Goal: Task Accomplishment & Management: Complete application form

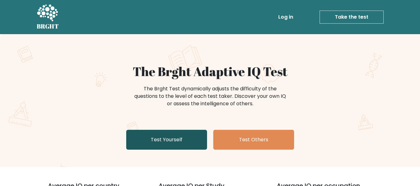
click at [167, 134] on link "Test Yourself" at bounding box center [166, 140] width 81 height 20
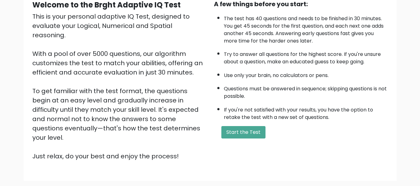
scroll to position [64, 0]
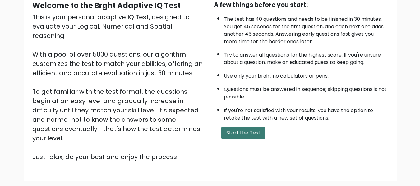
click at [250, 131] on button "Start the Test" at bounding box center [243, 133] width 44 height 12
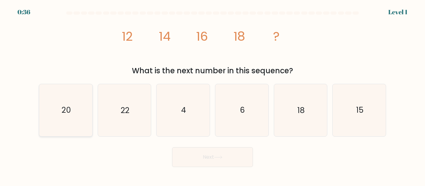
click at [80, 106] on icon "20" at bounding box center [66, 110] width 52 height 52
click at [212, 95] on input "a. 20" at bounding box center [212, 94] width 0 height 2
radio input "true"
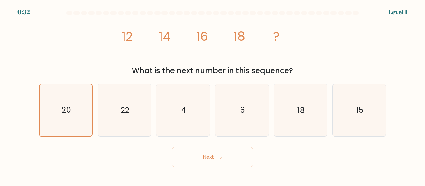
click at [242, 152] on button "Next" at bounding box center [212, 157] width 81 height 20
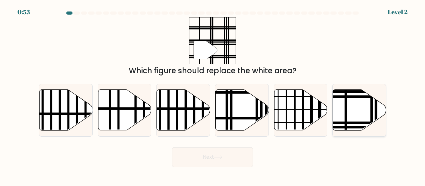
click at [353, 104] on icon at bounding box center [359, 110] width 53 height 41
click at [213, 95] on input "f." at bounding box center [212, 94] width 0 height 2
radio input "true"
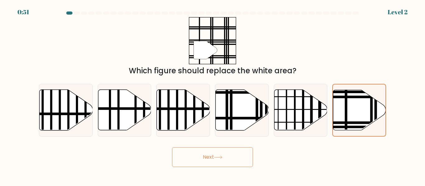
click at [222, 159] on icon at bounding box center [218, 157] width 8 height 3
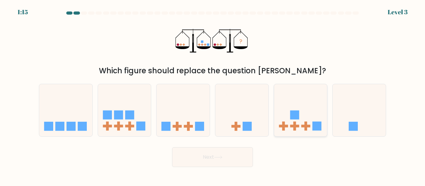
click at [293, 106] on icon at bounding box center [300, 110] width 53 height 44
click at [213, 95] on input "e." at bounding box center [212, 94] width 0 height 2
radio input "true"
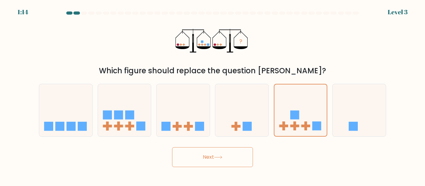
click at [238, 154] on button "Next" at bounding box center [212, 157] width 81 height 20
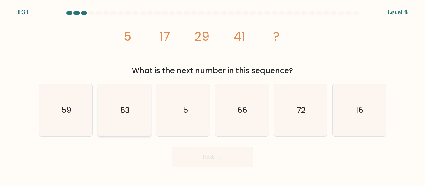
click at [133, 102] on icon "53" at bounding box center [124, 110] width 52 height 52
click at [212, 95] on input "b. 53" at bounding box center [212, 94] width 0 height 2
radio input "true"
click at [201, 155] on button "Next" at bounding box center [212, 157] width 81 height 20
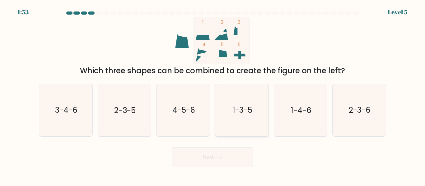
click at [252, 111] on text "1-3-5" at bounding box center [242, 110] width 20 height 11
click at [213, 95] on input "d. 1-3-5" at bounding box center [212, 94] width 0 height 2
radio input "true"
click at [218, 156] on icon at bounding box center [218, 157] width 8 height 3
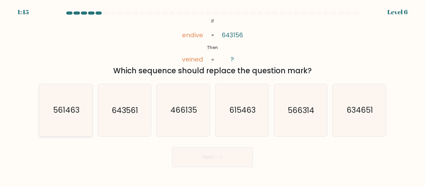
click at [62, 110] on text "561463" at bounding box center [66, 110] width 26 height 11
click at [212, 95] on input "a. 561463" at bounding box center [212, 94] width 0 height 2
radio input "true"
click at [192, 153] on button "Next" at bounding box center [212, 157] width 81 height 20
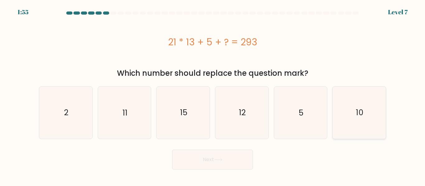
click at [385, 121] on div "10" at bounding box center [359, 112] width 54 height 53
click at [213, 95] on input "f. 10" at bounding box center [212, 94] width 0 height 2
radio input "true"
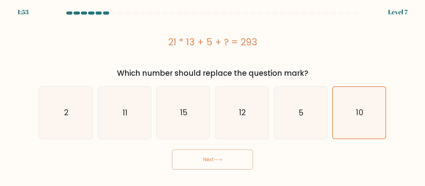
click at [245, 158] on button "Next" at bounding box center [212, 160] width 81 height 20
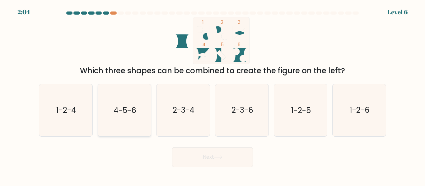
click at [123, 104] on icon "4-5-6" at bounding box center [124, 110] width 52 height 52
click at [212, 95] on input "b. 4-5-6" at bounding box center [212, 94] width 0 height 2
radio input "true"
click at [213, 154] on button "Next" at bounding box center [212, 157] width 81 height 20
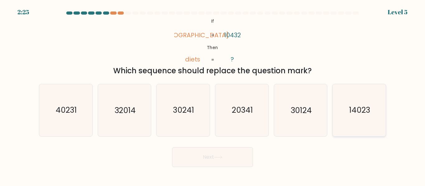
click at [346, 111] on icon "14023" at bounding box center [359, 110] width 52 height 52
click at [213, 95] on input "f. 14023" at bounding box center [212, 94] width 0 height 2
radio input "true"
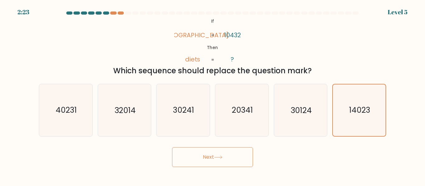
click at [240, 154] on button "Next" at bounding box center [212, 157] width 81 height 20
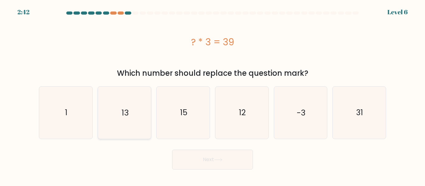
click at [132, 112] on icon "13" at bounding box center [124, 113] width 52 height 52
click at [212, 95] on input "b. 13" at bounding box center [212, 94] width 0 height 2
radio input "true"
click at [214, 162] on button "Next" at bounding box center [212, 160] width 81 height 20
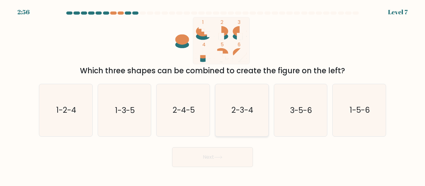
click at [248, 111] on text "2-3-4" at bounding box center [242, 110] width 22 height 11
click at [213, 95] on input "d. 2-3-4" at bounding box center [212, 94] width 0 height 2
radio input "true"
click at [225, 155] on button "Next" at bounding box center [212, 157] width 81 height 20
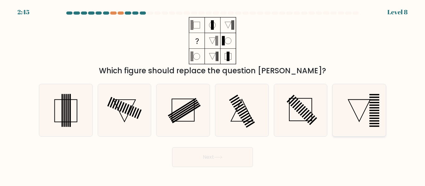
click at [362, 128] on icon at bounding box center [359, 110] width 52 height 52
click at [213, 95] on input "f." at bounding box center [212, 94] width 0 height 2
radio input "true"
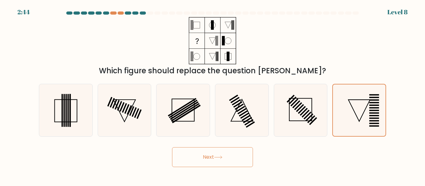
click at [241, 164] on button "Next" at bounding box center [212, 157] width 81 height 20
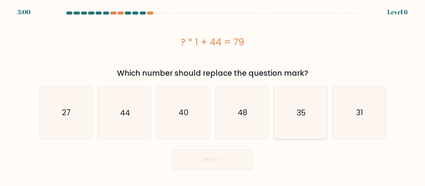
click at [307, 104] on icon "35" at bounding box center [300, 113] width 52 height 52
click at [213, 95] on input "e. 35" at bounding box center [212, 94] width 0 height 2
radio input "true"
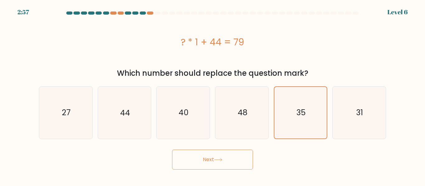
click at [227, 156] on button "Next" at bounding box center [212, 160] width 81 height 20
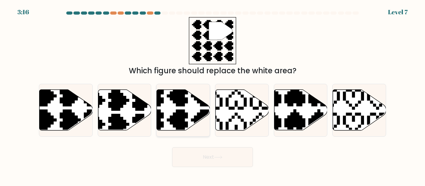
click at [174, 112] on icon at bounding box center [183, 110] width 53 height 41
click at [212, 95] on input "c." at bounding box center [212, 94] width 0 height 2
radio input "true"
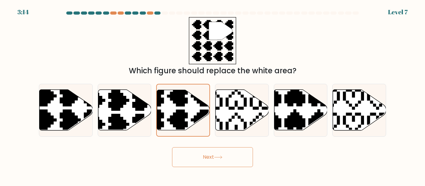
click at [230, 156] on button "Next" at bounding box center [212, 157] width 81 height 20
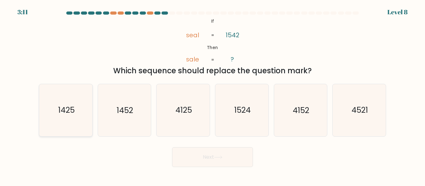
click at [69, 110] on text "1425" at bounding box center [66, 110] width 16 height 11
click at [212, 95] on input "a. 1425" at bounding box center [212, 94] width 0 height 2
radio input "true"
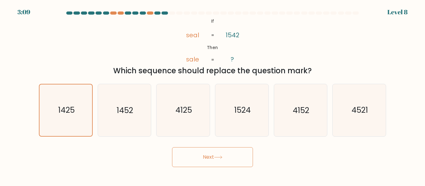
click at [210, 153] on button "Next" at bounding box center [212, 157] width 81 height 20
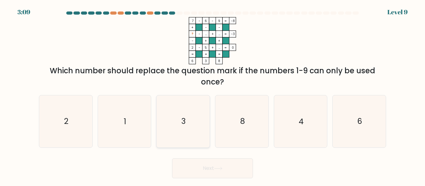
click at [186, 110] on icon "3" at bounding box center [183, 121] width 52 height 52
click at [212, 95] on input "c. 3" at bounding box center [212, 94] width 0 height 2
radio input "true"
click at [227, 169] on button "Next" at bounding box center [212, 169] width 81 height 20
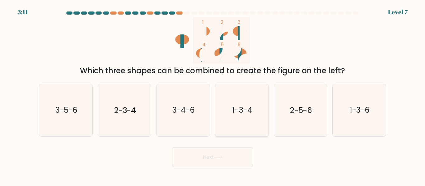
click at [247, 117] on icon "1-3-4" at bounding box center [242, 110] width 52 height 52
click at [213, 95] on input "d. 1-3-4" at bounding box center [212, 94] width 0 height 2
radio input "true"
click at [236, 152] on button "Next" at bounding box center [212, 157] width 81 height 20
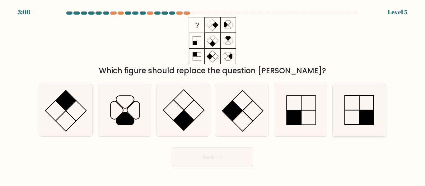
click at [353, 120] on icon at bounding box center [359, 110] width 52 height 52
click at [213, 95] on input "f." at bounding box center [212, 94] width 0 height 2
radio input "true"
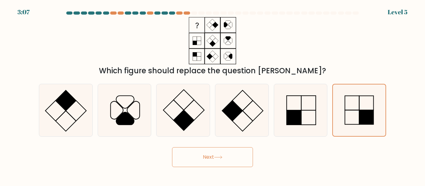
click at [232, 160] on button "Next" at bounding box center [212, 157] width 81 height 20
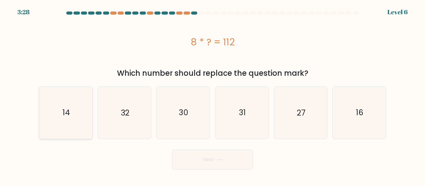
click at [48, 110] on icon "14" at bounding box center [66, 113] width 52 height 52
click at [212, 95] on input "a. 14" at bounding box center [212, 94] width 0 height 2
radio input "true"
click at [208, 157] on button "Next" at bounding box center [212, 160] width 81 height 20
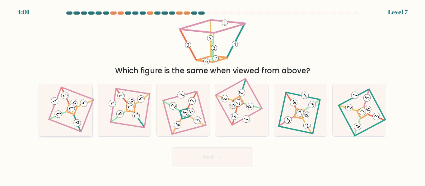
click at [73, 96] on icon at bounding box center [66, 111] width 36 height 42
click at [212, 95] on input "a." at bounding box center [212, 94] width 0 height 2
radio input "true"
click at [218, 155] on button "Next" at bounding box center [212, 157] width 81 height 20
